Goal: Task Accomplishment & Management: Complete application form

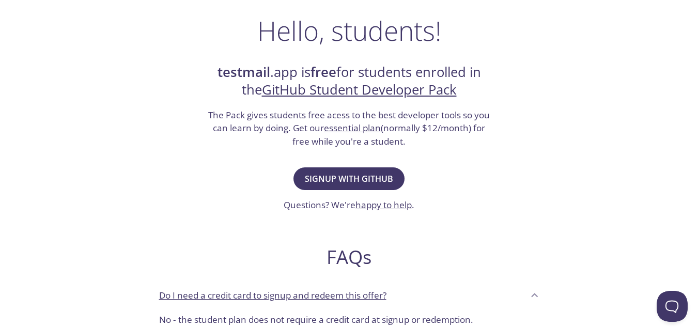
scroll to position [161, 0]
click at [352, 181] on span "Signup with GitHub" at bounding box center [349, 178] width 88 height 14
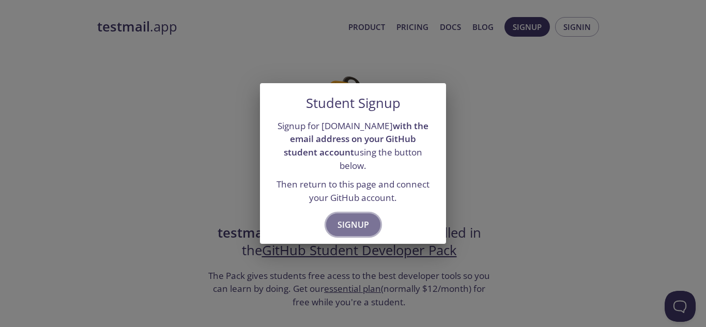
click at [346, 226] on button "Signup" at bounding box center [353, 224] width 54 height 23
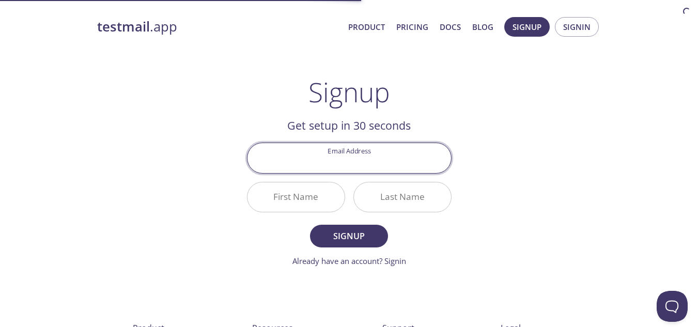
click at [337, 167] on input "Email Address" at bounding box center [349, 157] width 204 height 29
type input "imoukhedeme.paulk@student.funaab.edu.ng"
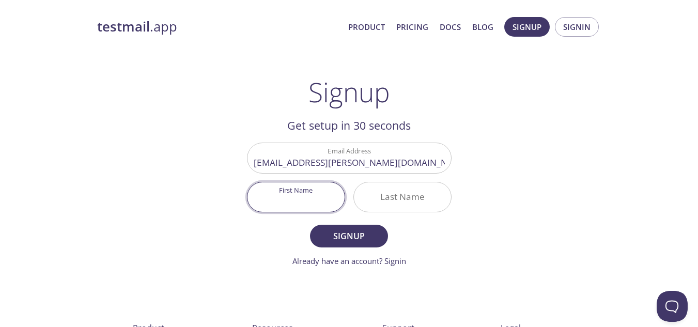
click at [286, 197] on input "First Name" at bounding box center [295, 196] width 97 height 29
type input "P"
type input "[PERSON_NAME]"
click at [404, 196] on input "Last Name" at bounding box center [402, 196] width 97 height 29
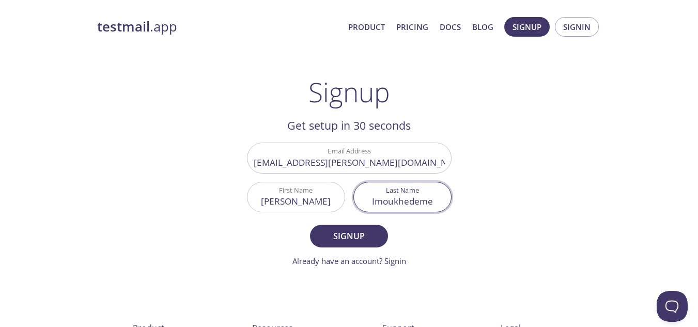
click at [418, 203] on input "Imoukhedeme" at bounding box center [402, 196] width 97 height 29
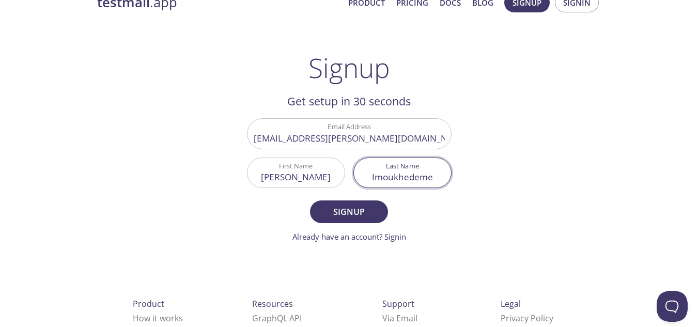
scroll to position [26, 0]
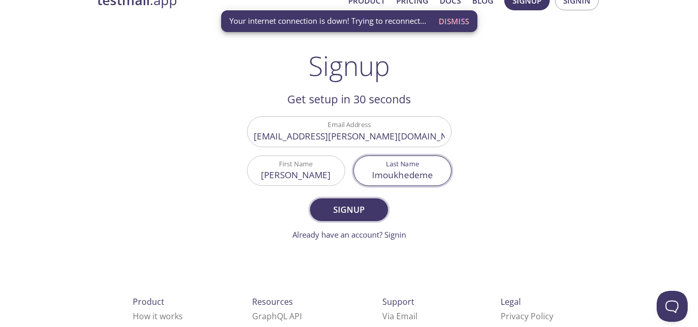
type input "Imoukhedeme"
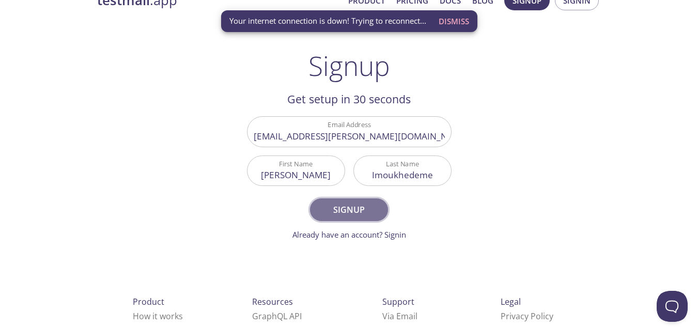
click at [369, 214] on span "Signup" at bounding box center [348, 210] width 55 height 14
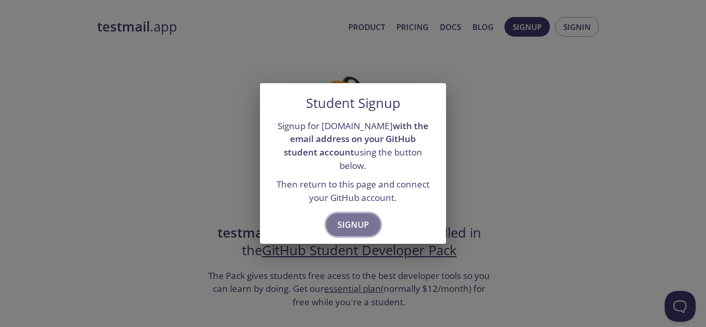
click at [354, 218] on span "Signup" at bounding box center [353, 225] width 32 height 14
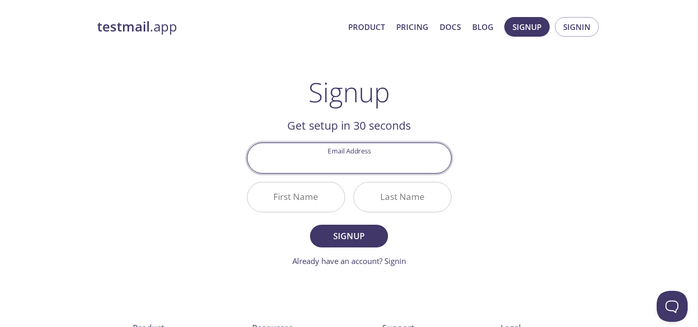
click at [338, 159] on input "Email Address" at bounding box center [349, 157] width 204 height 29
type input "[EMAIL_ADDRESS][DOMAIN_NAME]"
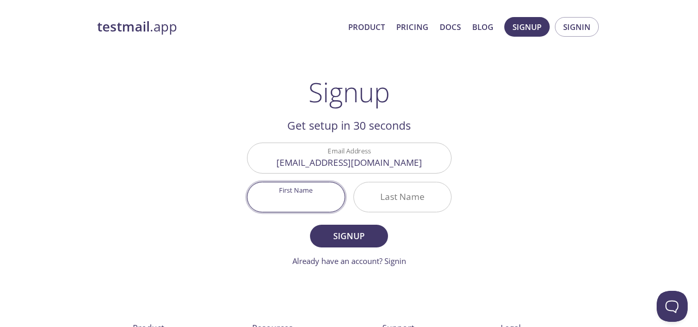
click at [336, 184] on input "First Name" at bounding box center [295, 196] width 97 height 29
click at [299, 206] on input "First Name" at bounding box center [295, 196] width 97 height 29
type input "[PERSON_NAME]"
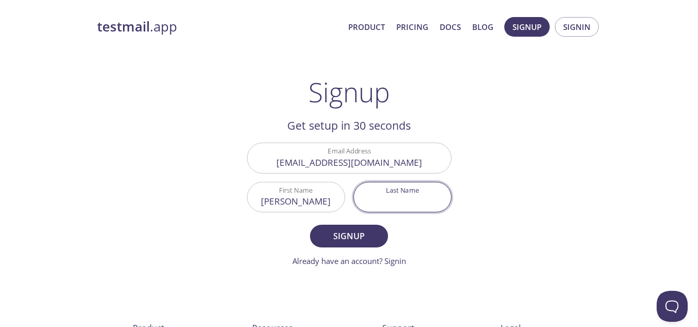
click at [385, 201] on input "Last Name" at bounding box center [402, 196] width 97 height 29
type input "Imoukhedeme"
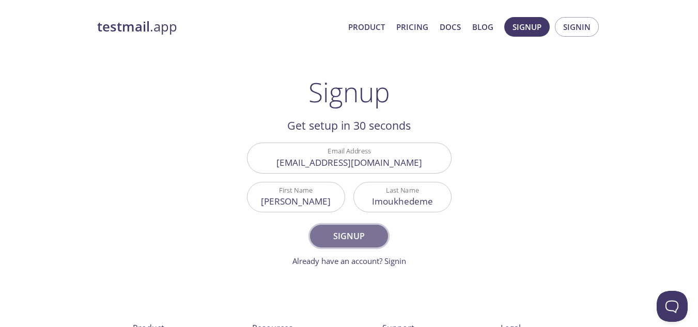
click at [343, 234] on span "Signup" at bounding box center [348, 236] width 55 height 14
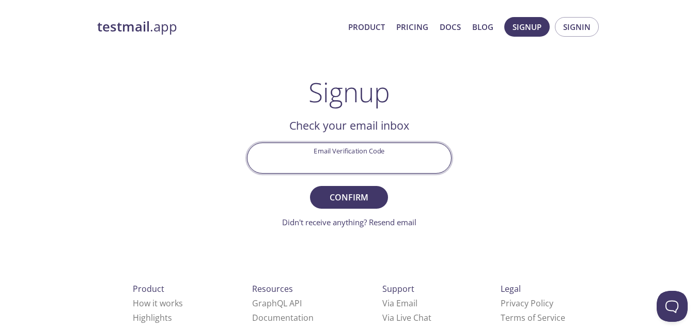
click at [348, 160] on input "Email Verification Code" at bounding box center [349, 157] width 204 height 29
type input "6RRN4CX"
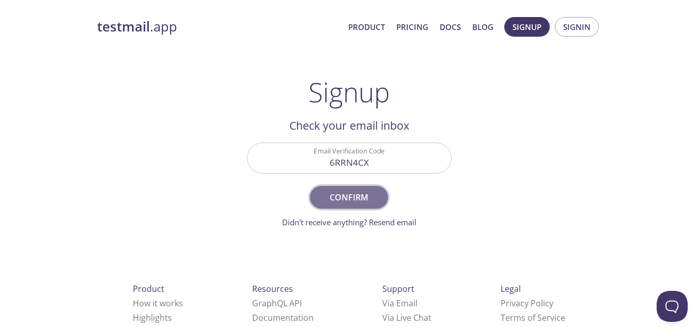
click at [343, 202] on span "Confirm" at bounding box center [348, 197] width 55 height 14
